Goal: Task Accomplishment & Management: Use online tool/utility

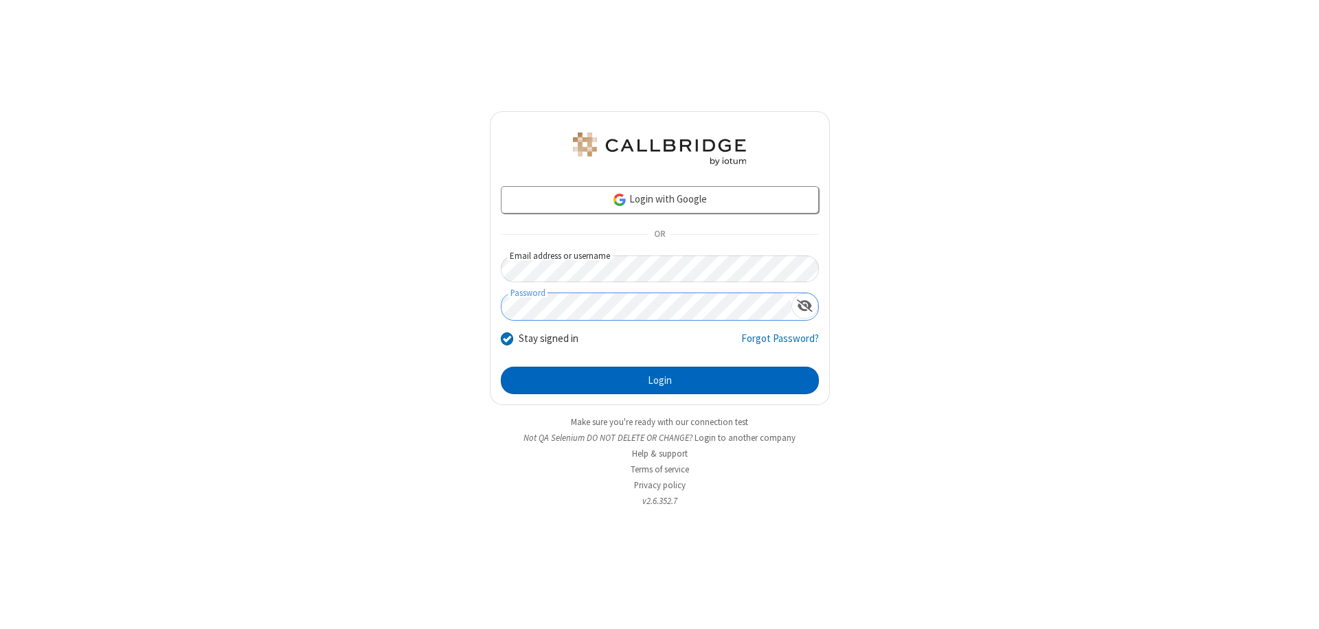
click at [659, 380] on button "Login" at bounding box center [660, 380] width 318 height 27
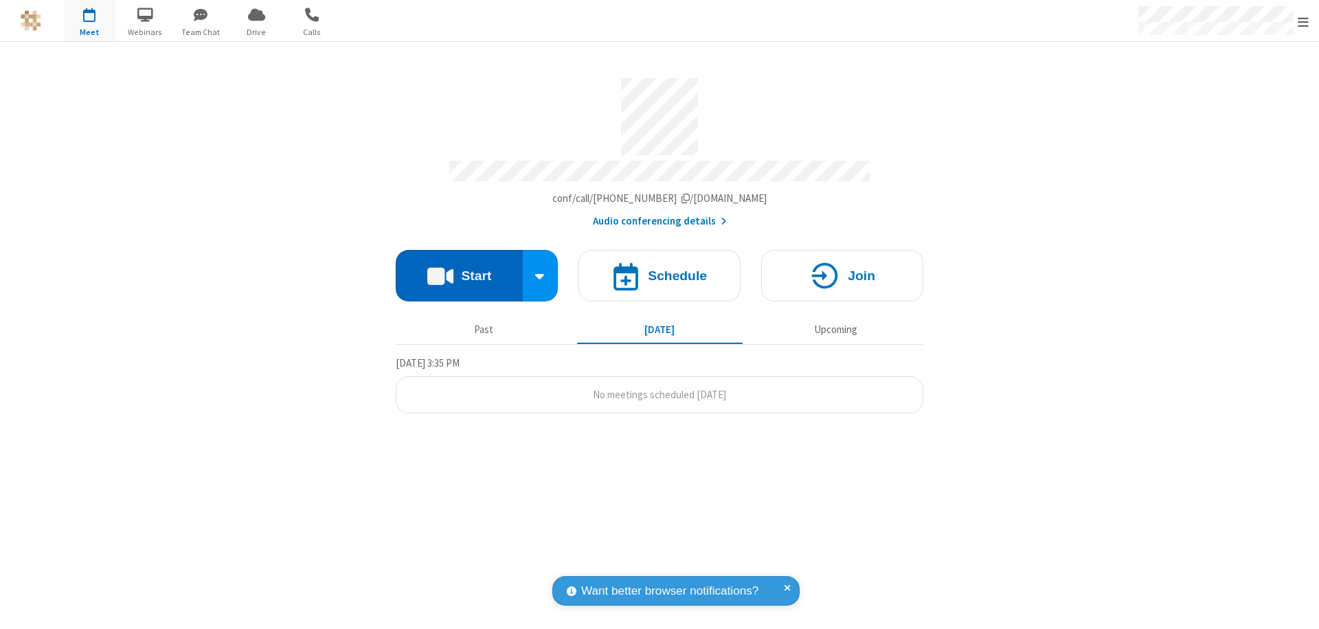
click at [459, 269] on button "Start" at bounding box center [459, 276] width 127 height 52
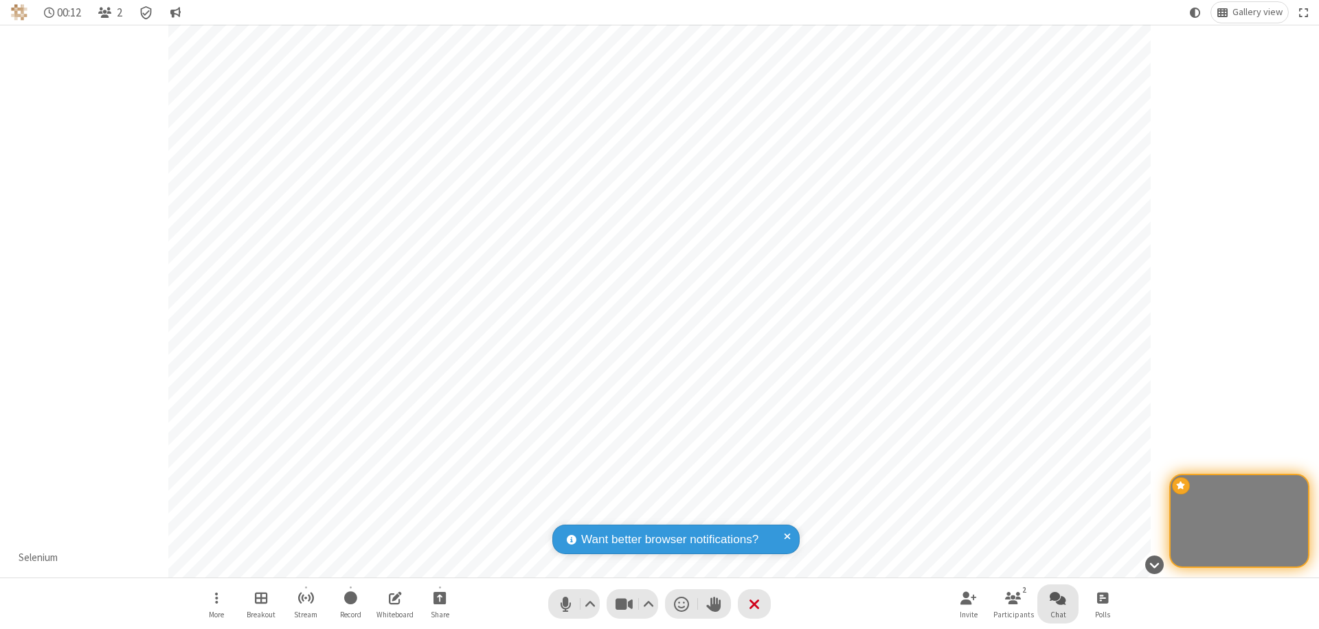
click at [1058, 597] on span "Open chat" at bounding box center [1057, 597] width 16 height 17
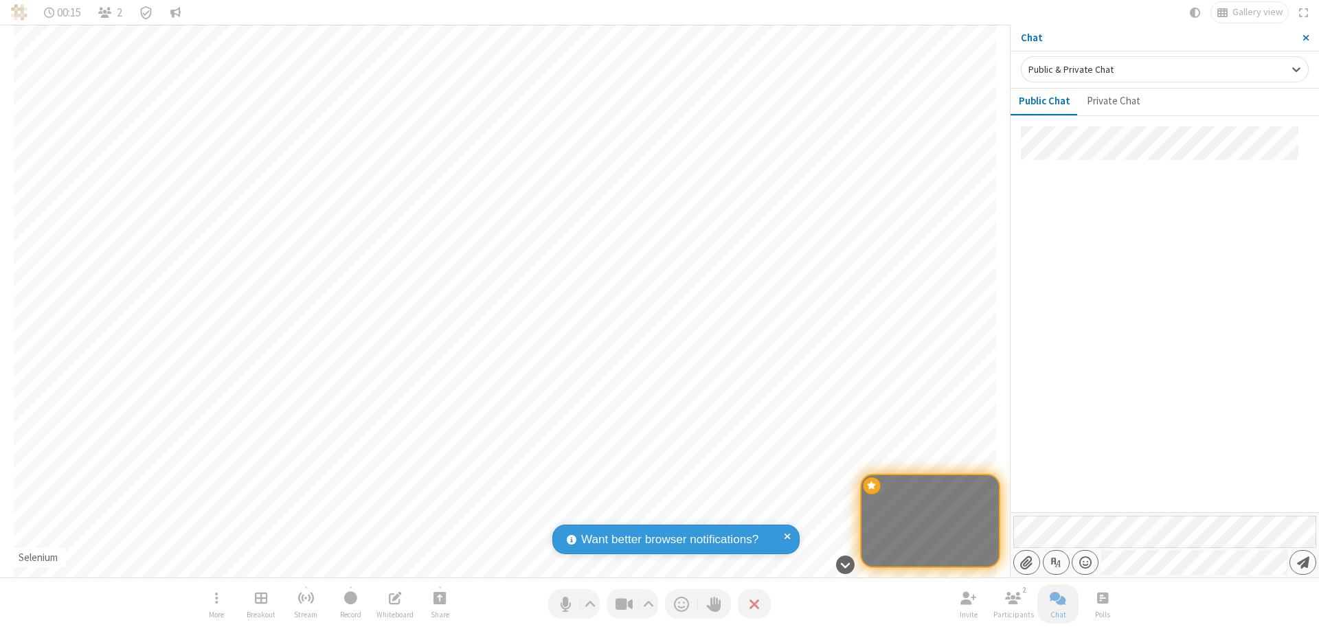
click at [1302, 562] on span "Send message" at bounding box center [1303, 563] width 12 height 14
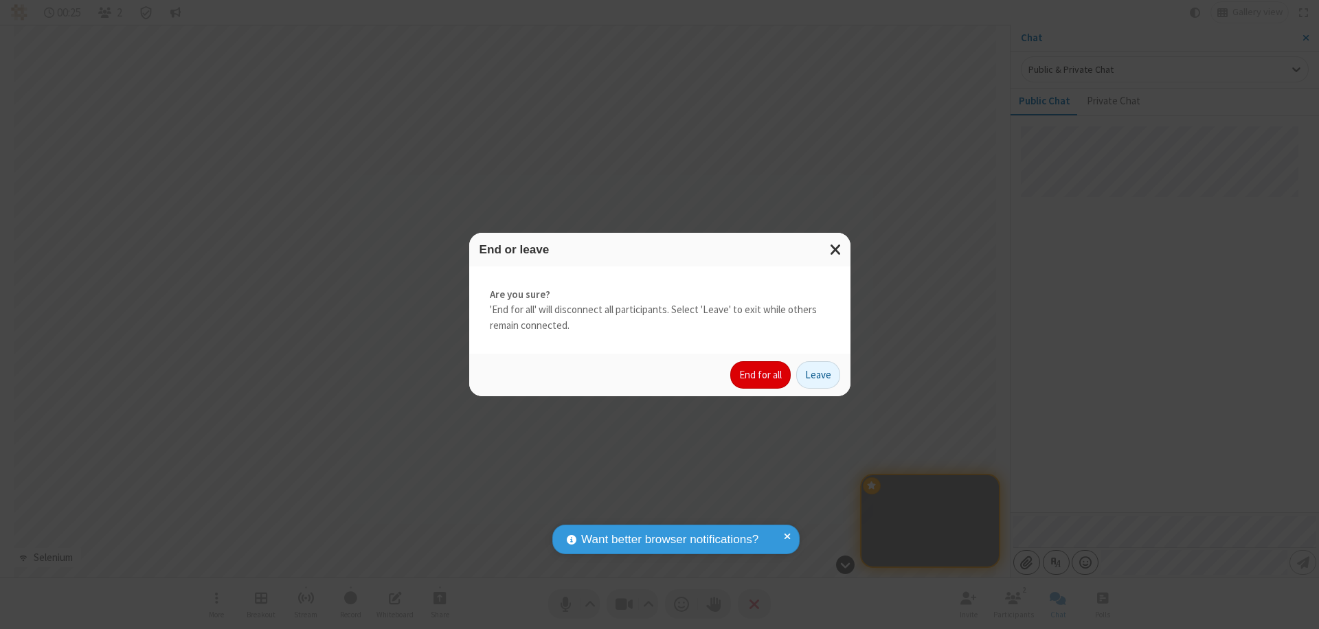
click at [761, 375] on button "End for all" at bounding box center [760, 374] width 60 height 27
